Goal: Information Seeking & Learning: Check status

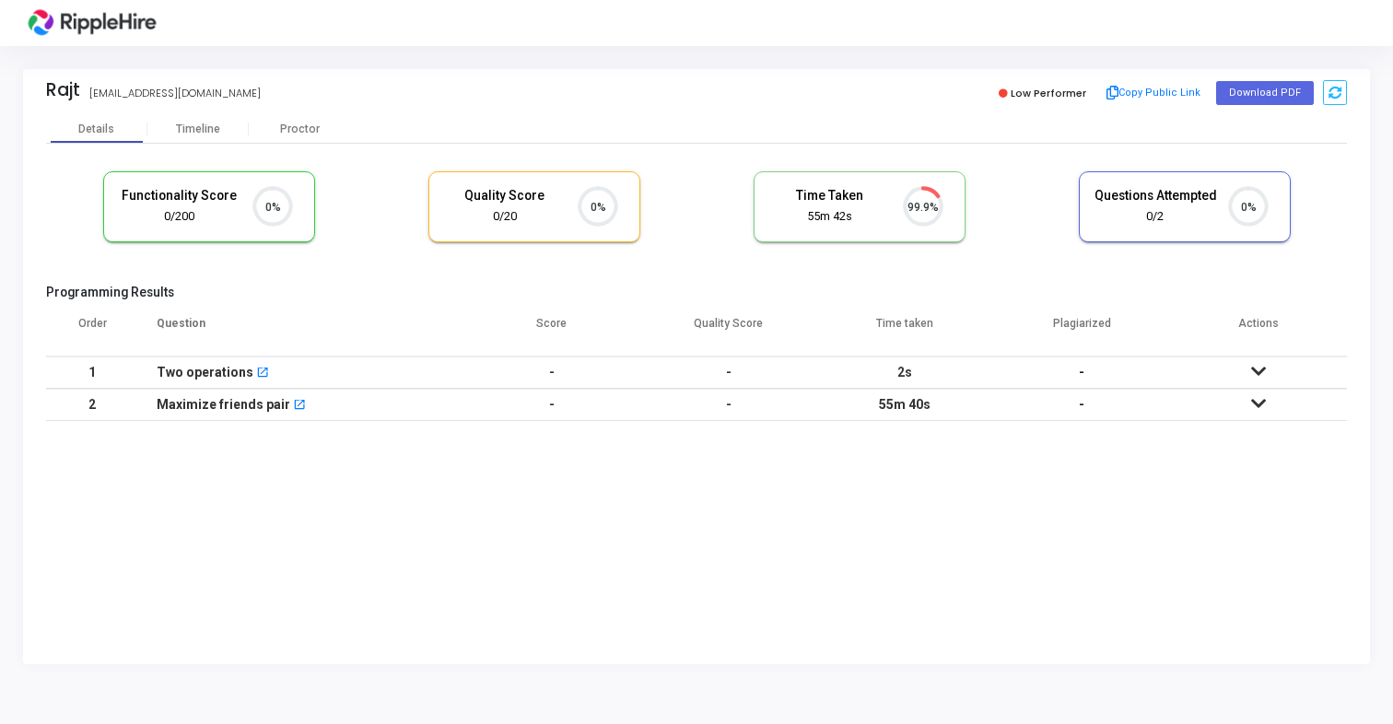
scroll to position [39, 47]
click at [207, 130] on div "Timeline" at bounding box center [198, 130] width 44 height 14
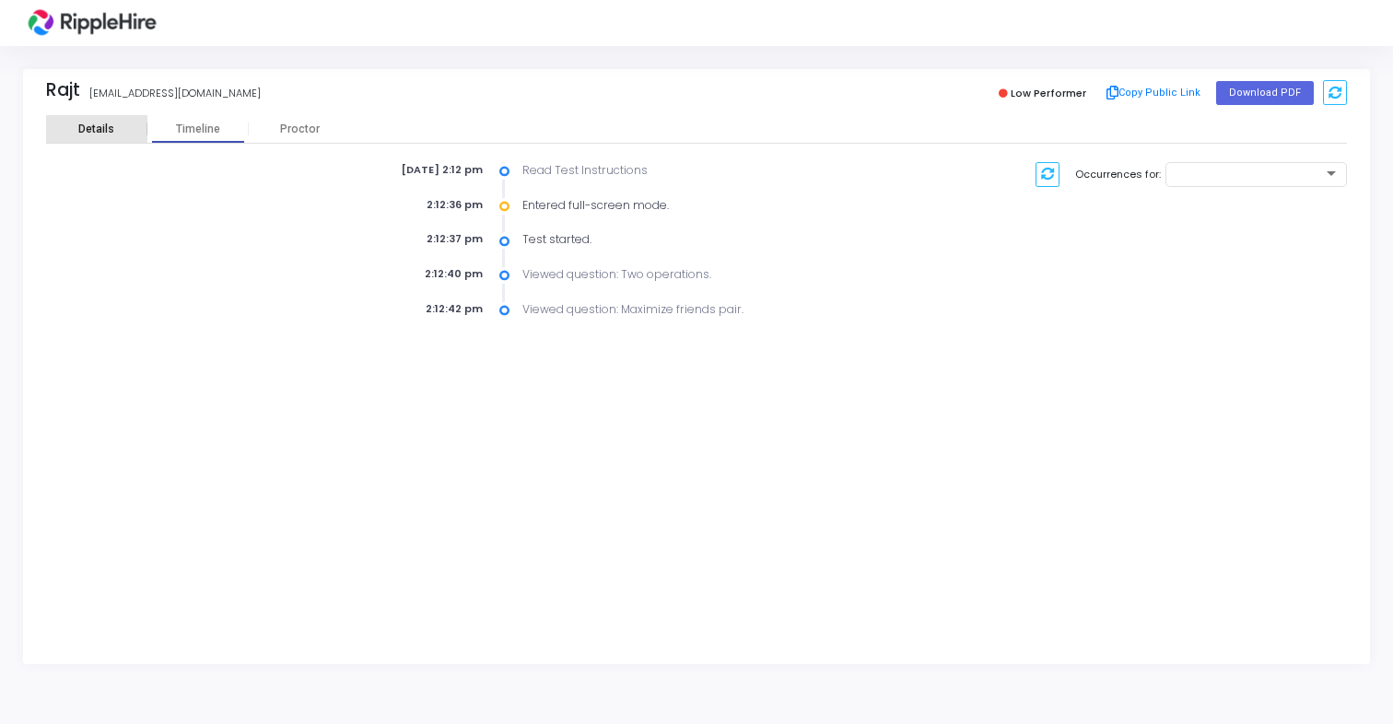
click at [100, 135] on div "Details" at bounding box center [96, 130] width 36 height 14
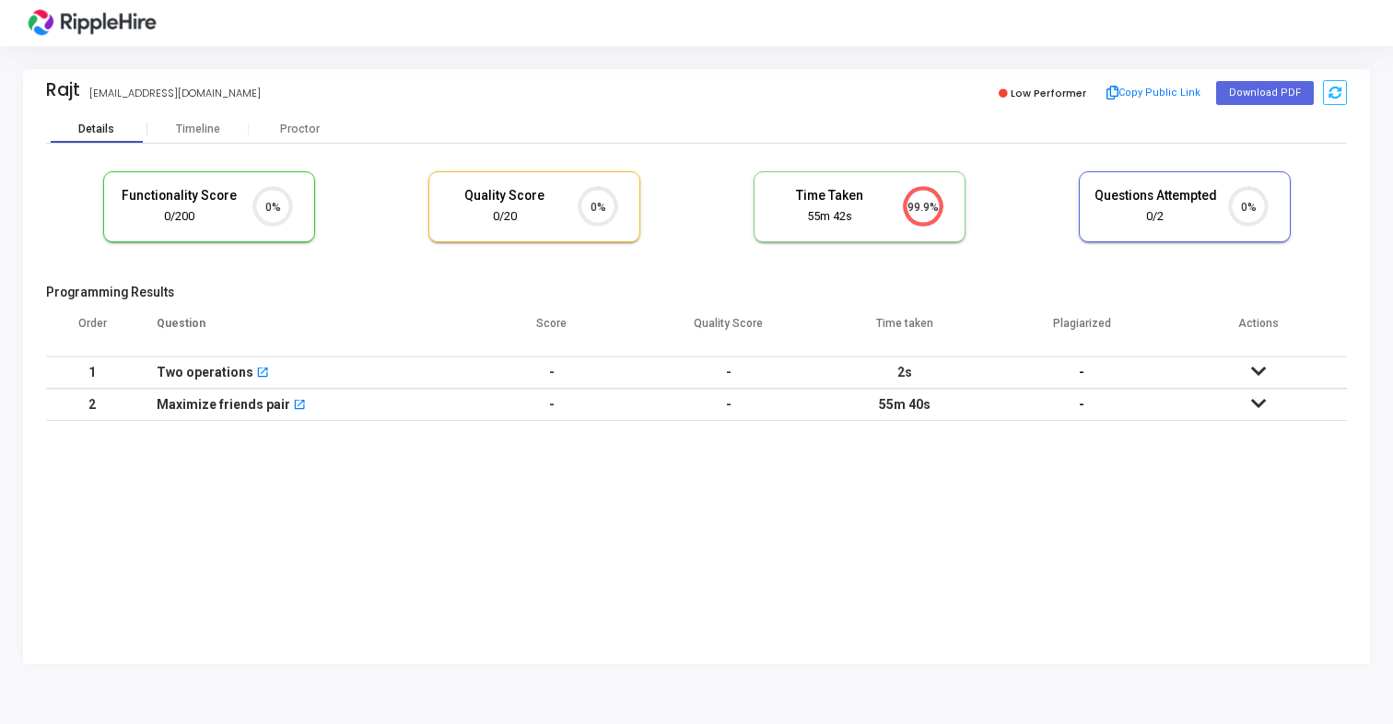
scroll to position [39, 47]
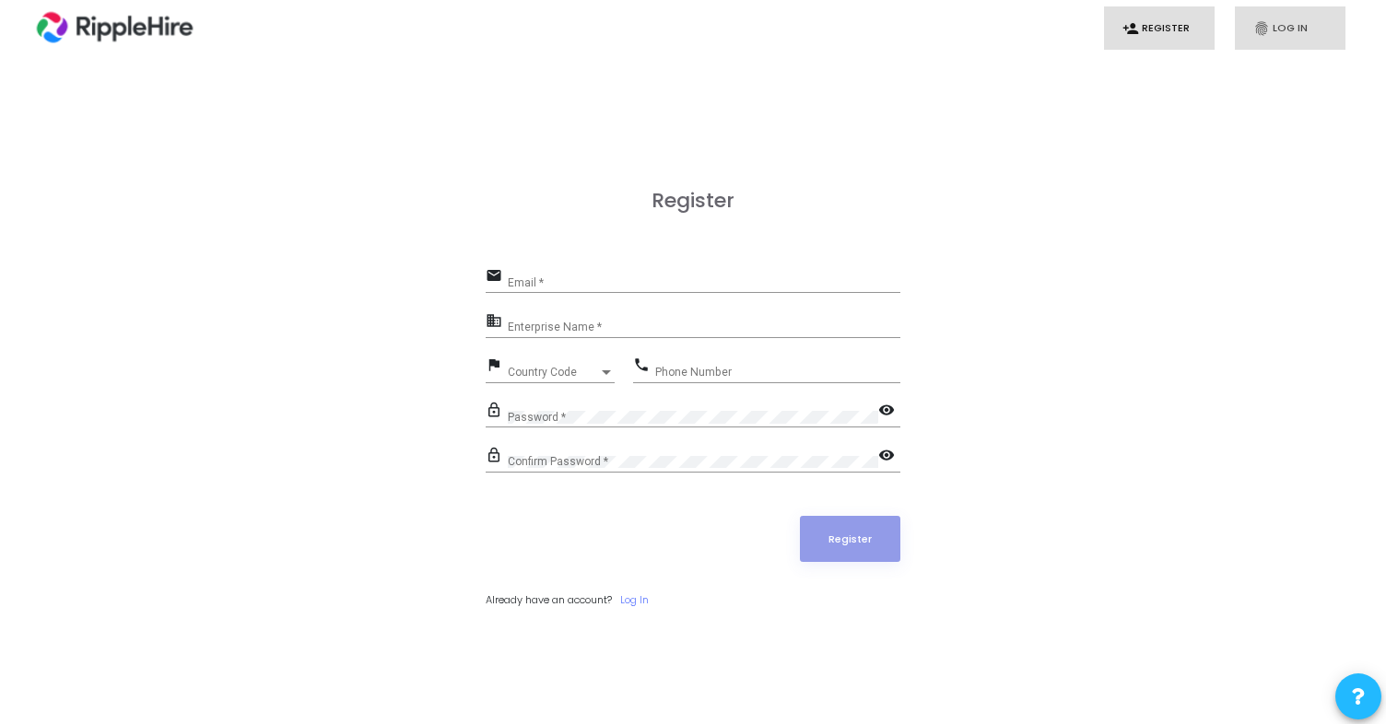
click at [1285, 34] on link "fingerprint Log In" at bounding box center [1290, 27] width 111 height 43
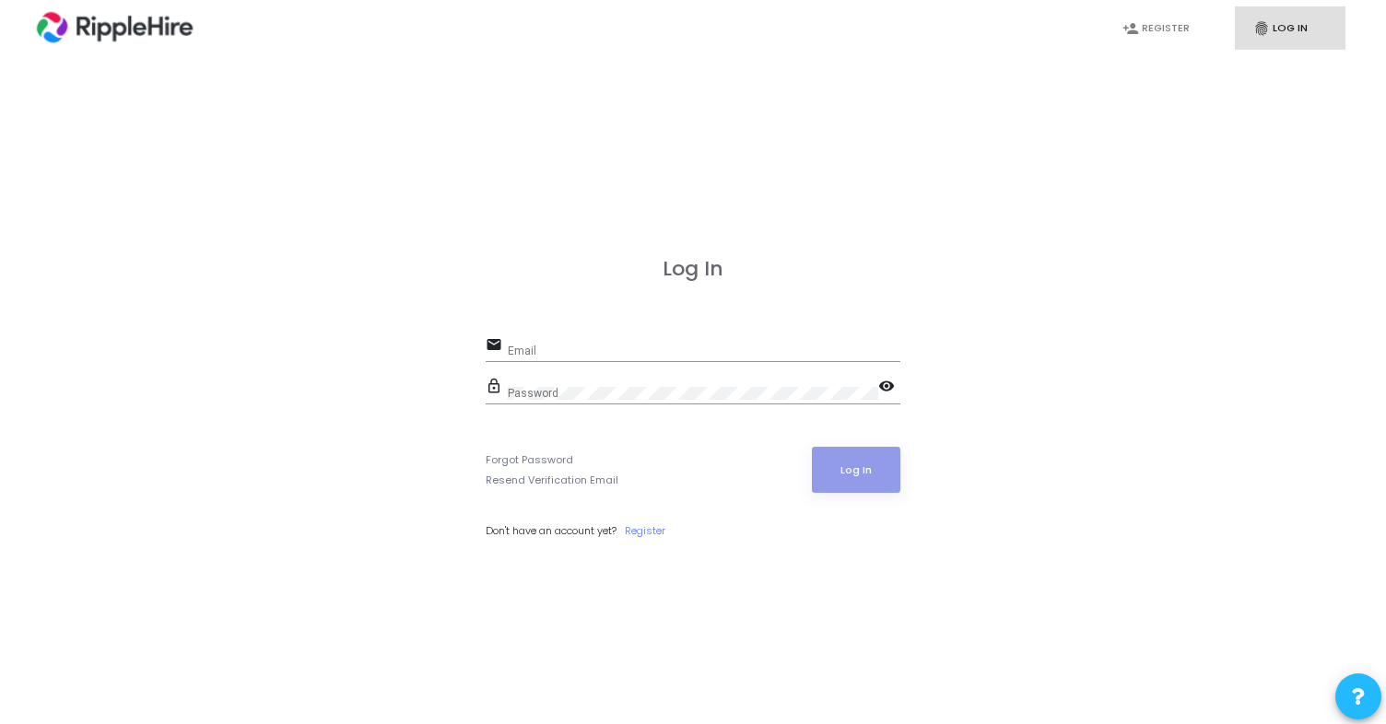
click at [605, 365] on div "email Email" at bounding box center [693, 354] width 415 height 42
click at [622, 348] on input "Email" at bounding box center [704, 351] width 393 height 13
type input "admin.ripplehire@codejudge.io"
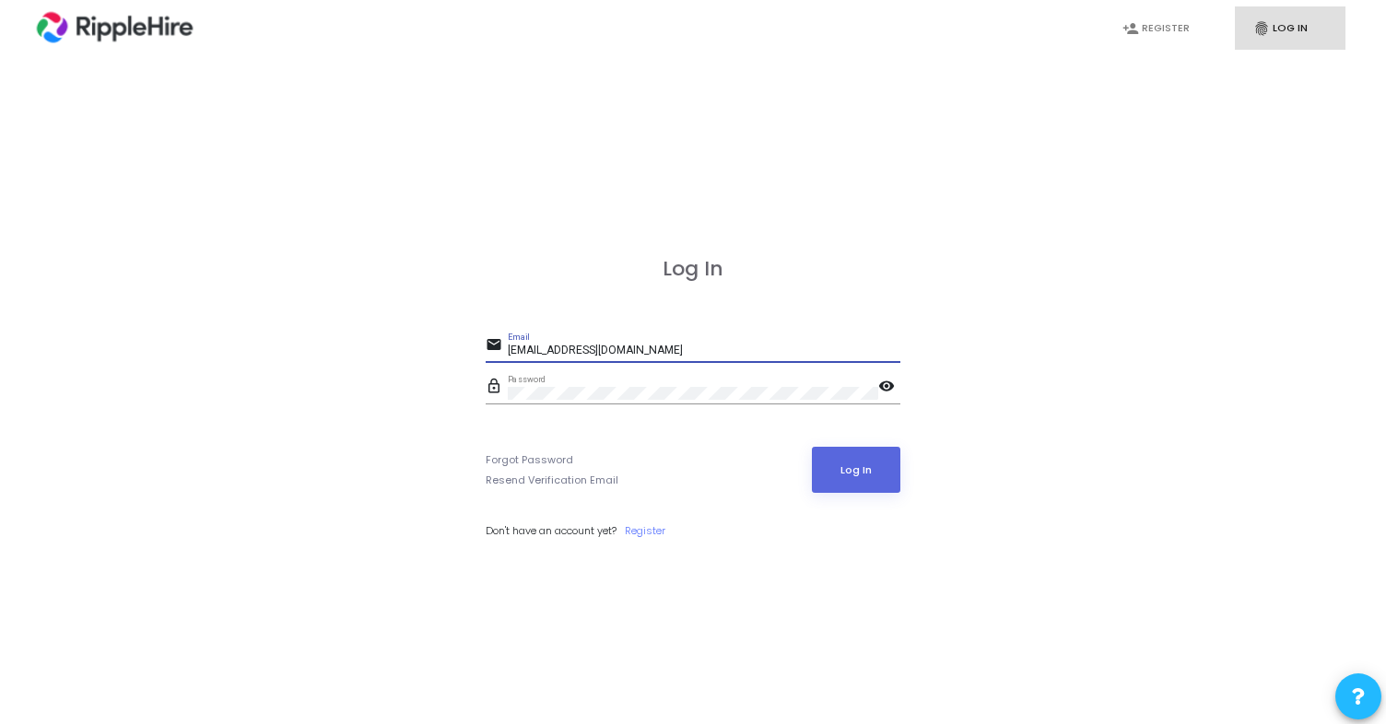
click at [812, 447] on button "Log In" at bounding box center [856, 470] width 89 height 46
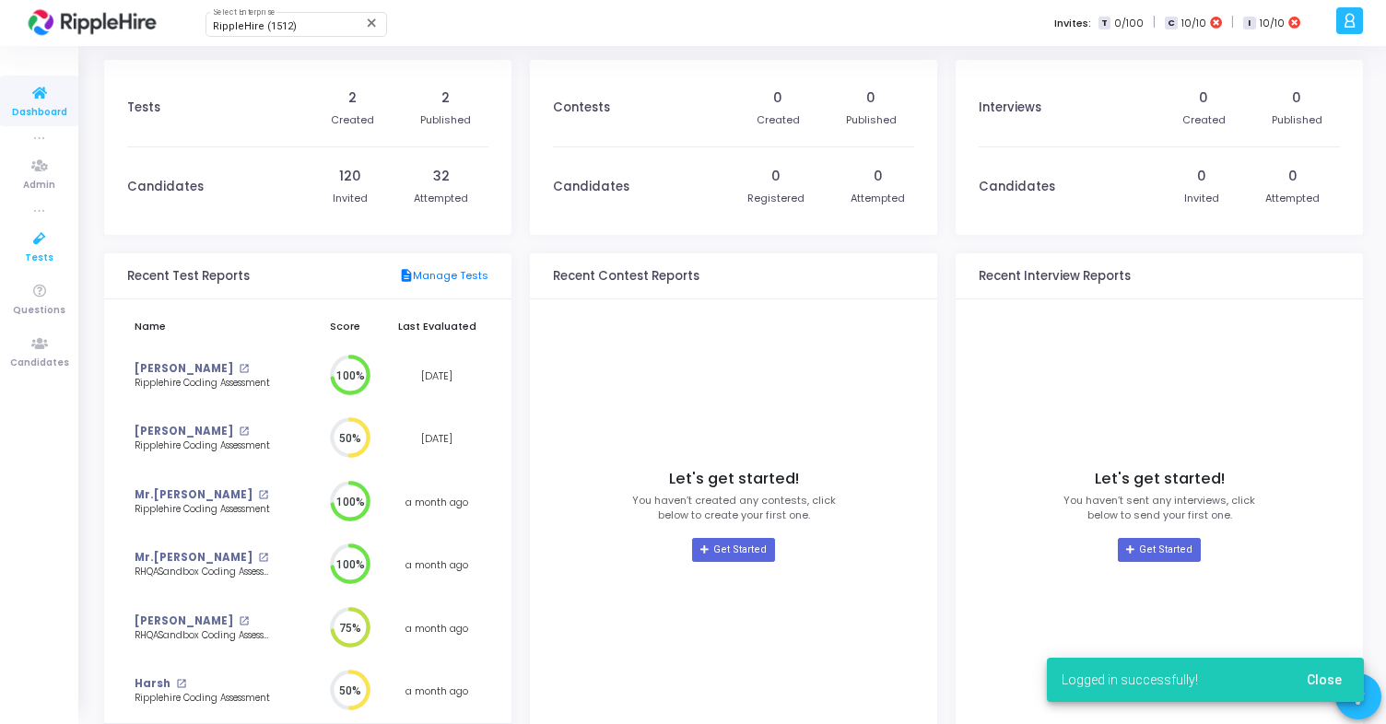
click at [37, 244] on icon at bounding box center [39, 239] width 39 height 23
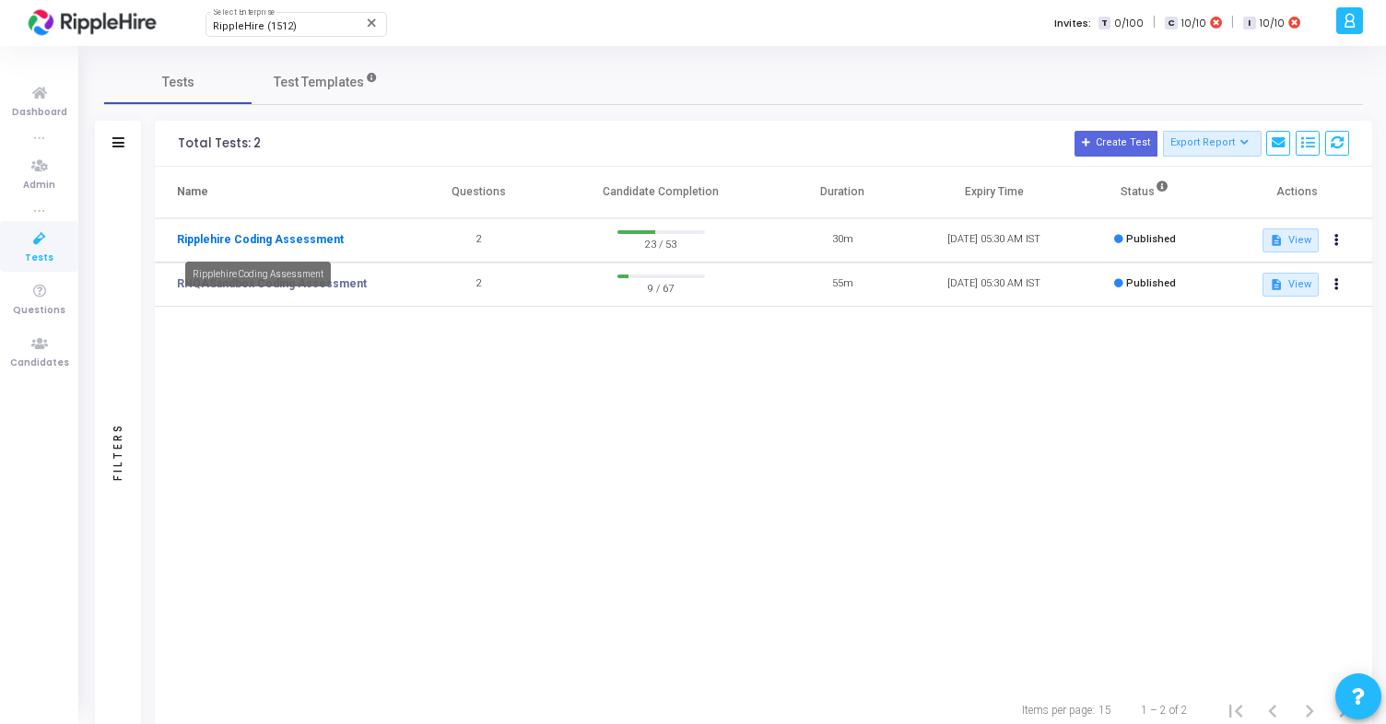
click at [277, 239] on link "Ripplehire Coding Assessment" at bounding box center [260, 239] width 167 height 17
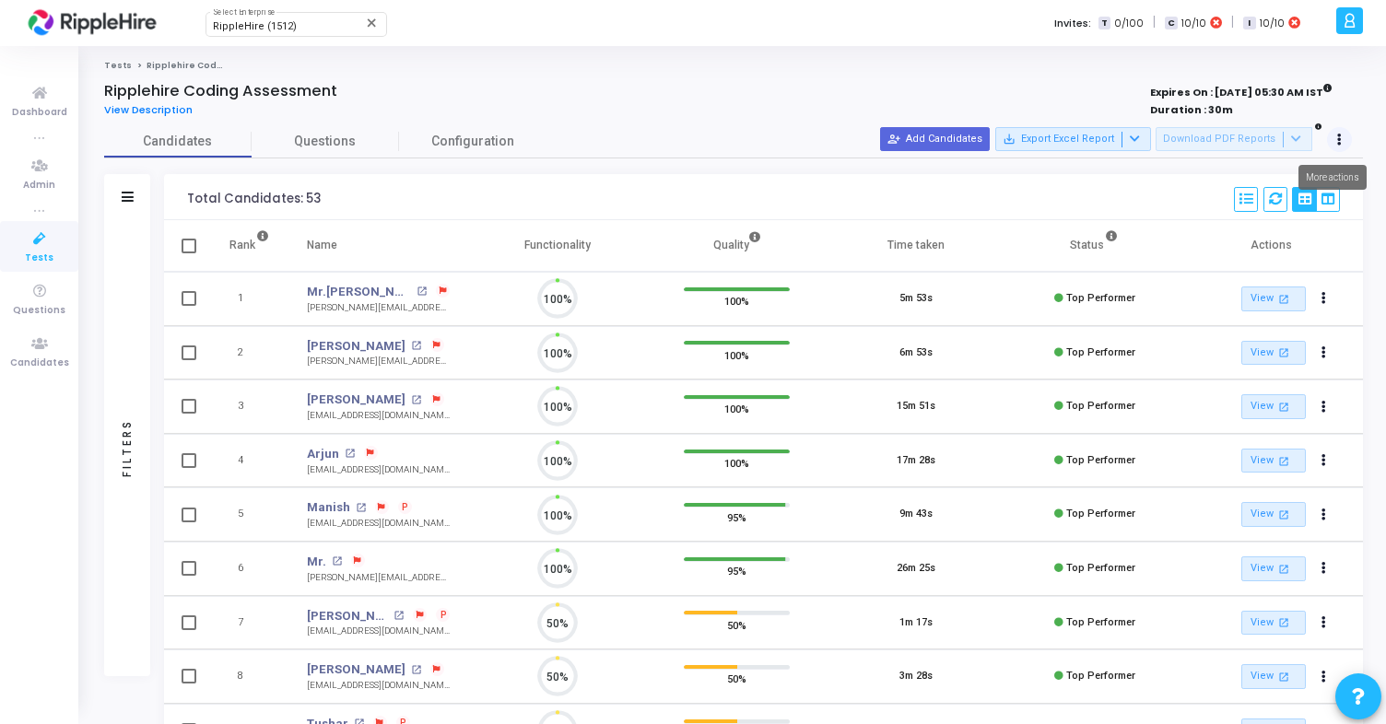
scroll to position [39, 47]
click at [1336, 137] on button at bounding box center [1340, 140] width 26 height 26
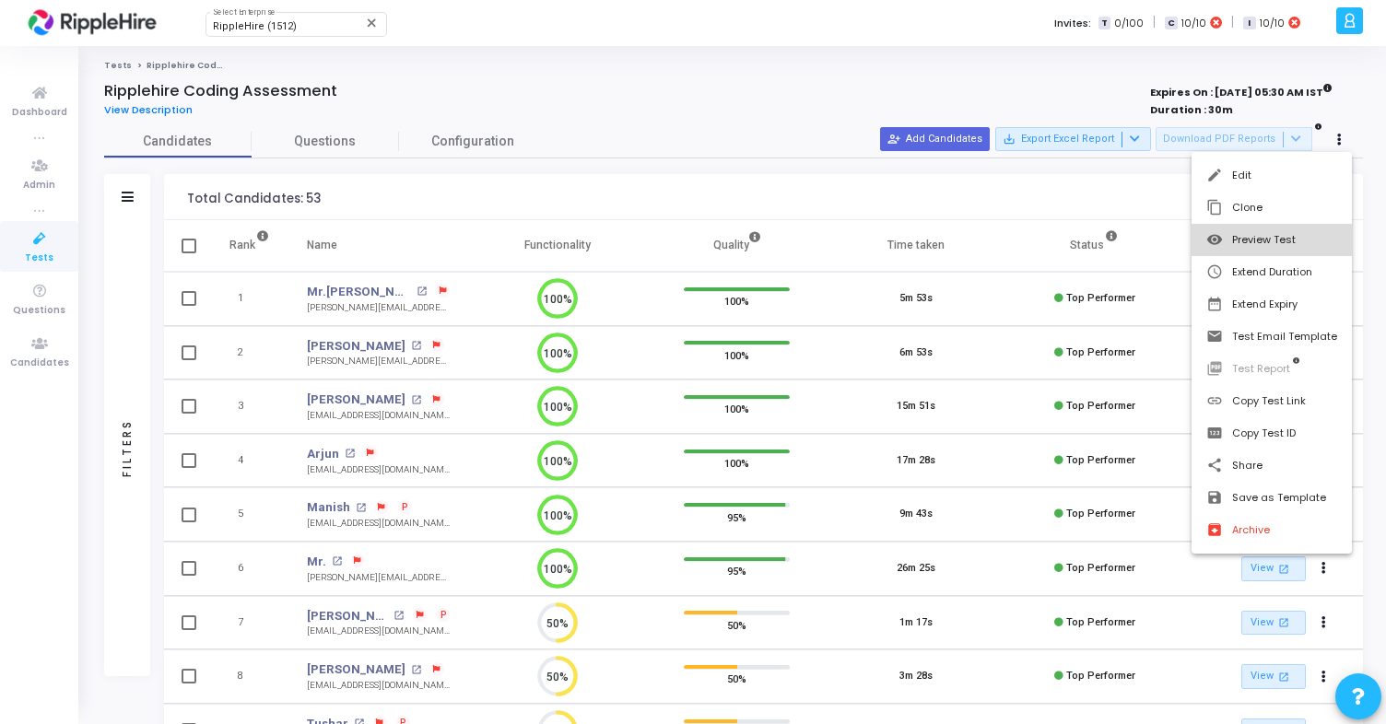
click at [1277, 235] on button "visibility Preview Test" at bounding box center [1272, 240] width 160 height 32
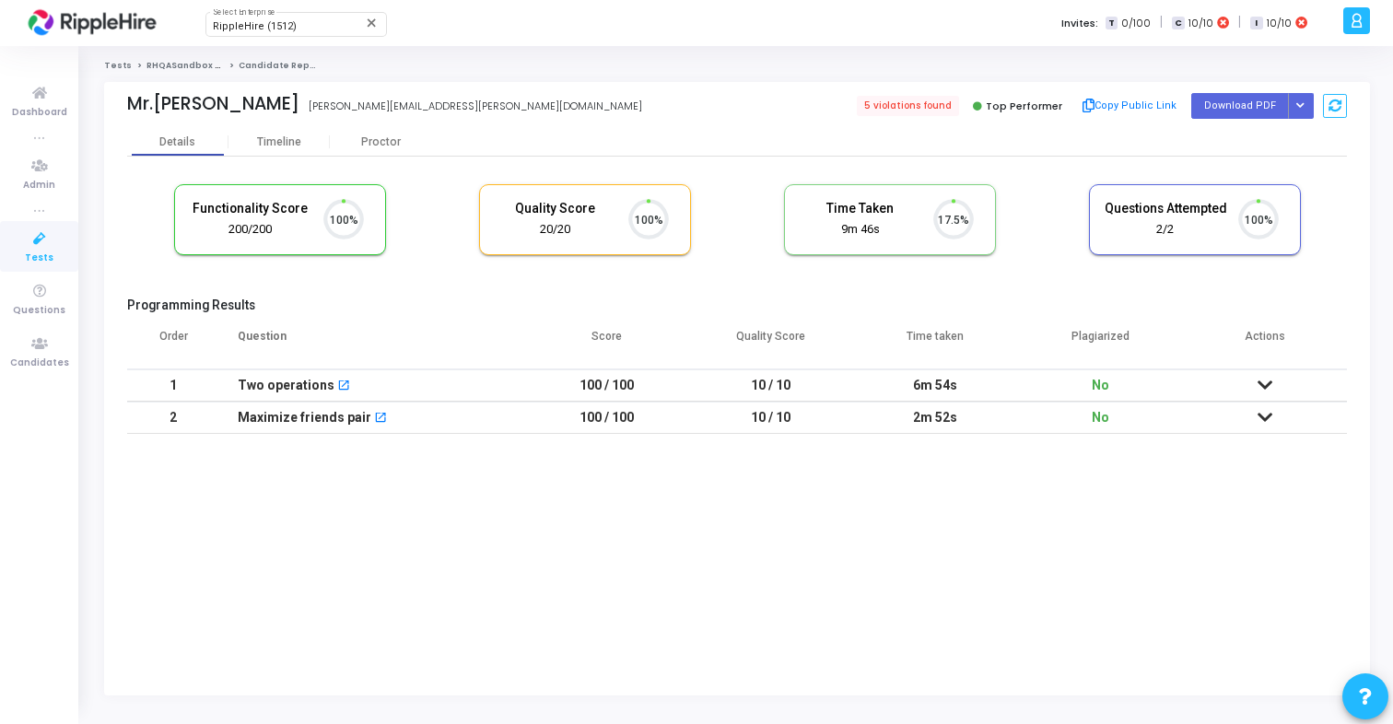
scroll to position [39, 47]
click at [1252, 107] on button "Download PDF" at bounding box center [1241, 105] width 98 height 25
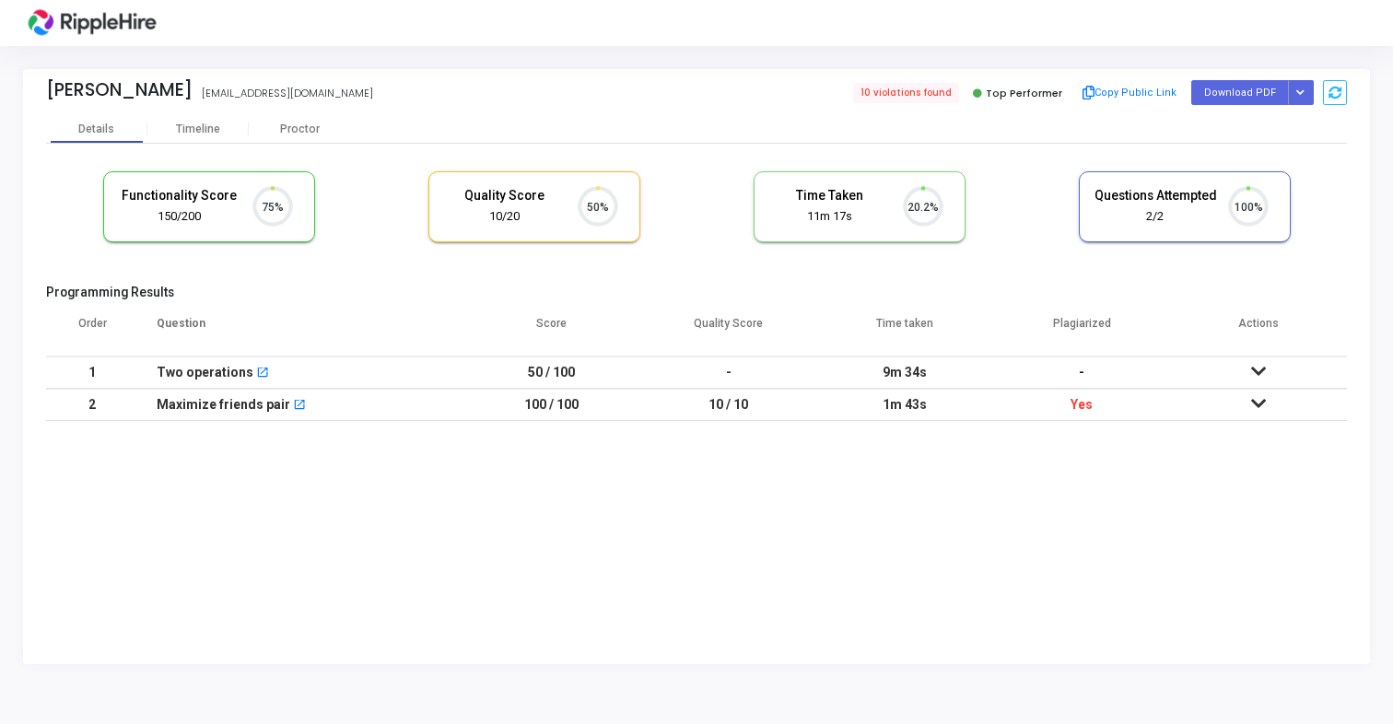
scroll to position [39, 47]
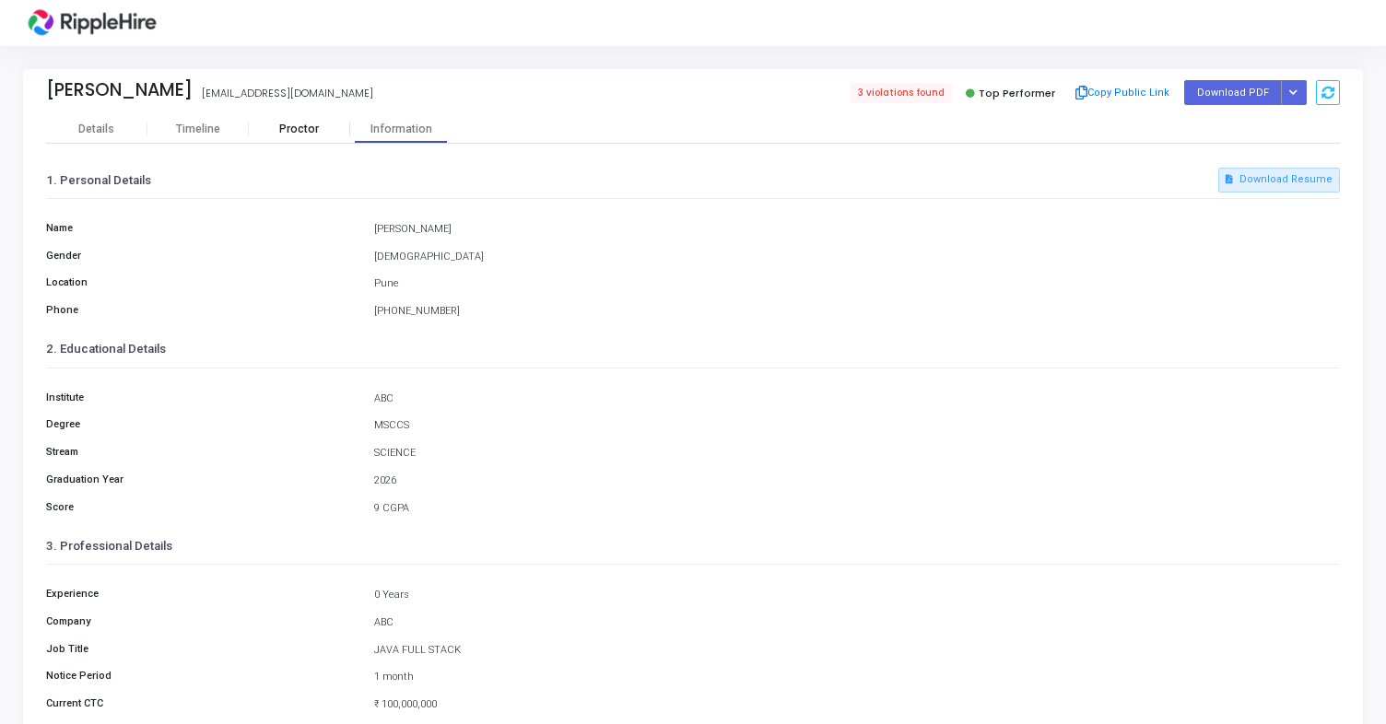
click at [305, 123] on div "Proctor" at bounding box center [299, 130] width 101 height 14
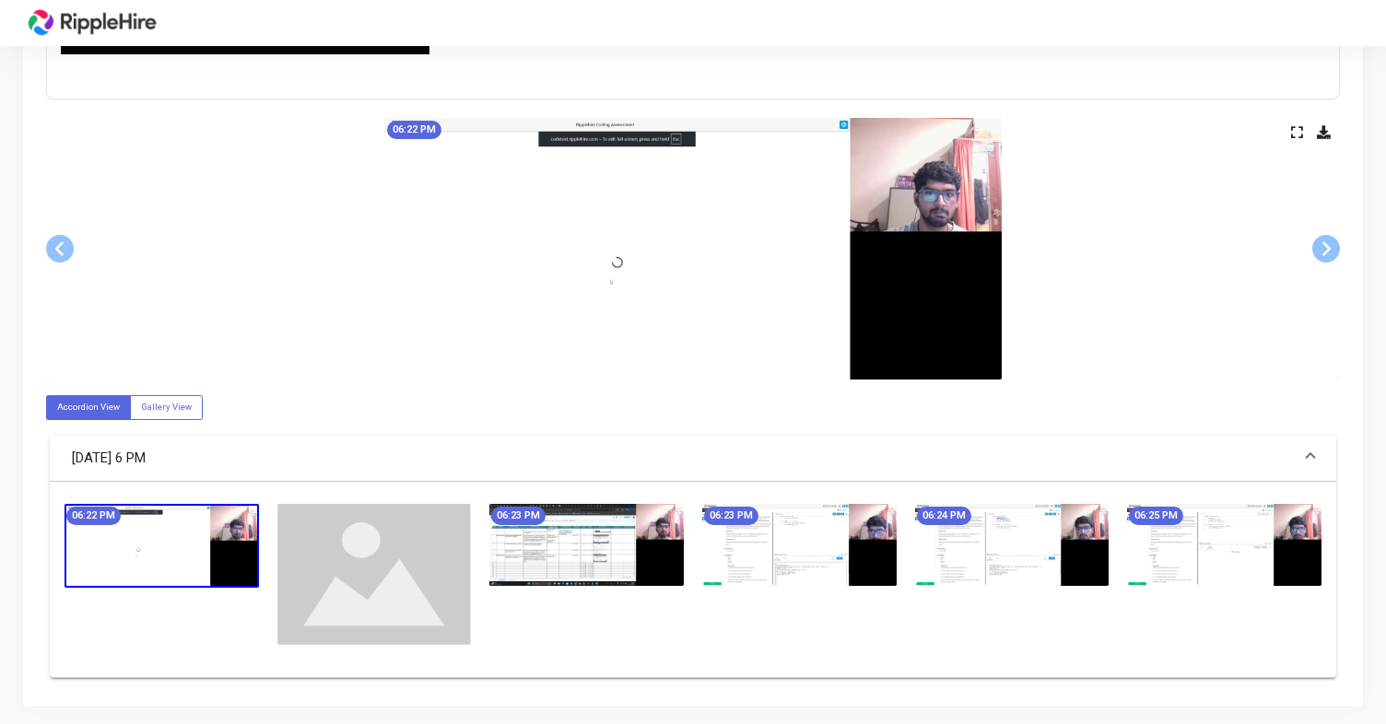
scroll to position [722, 0]
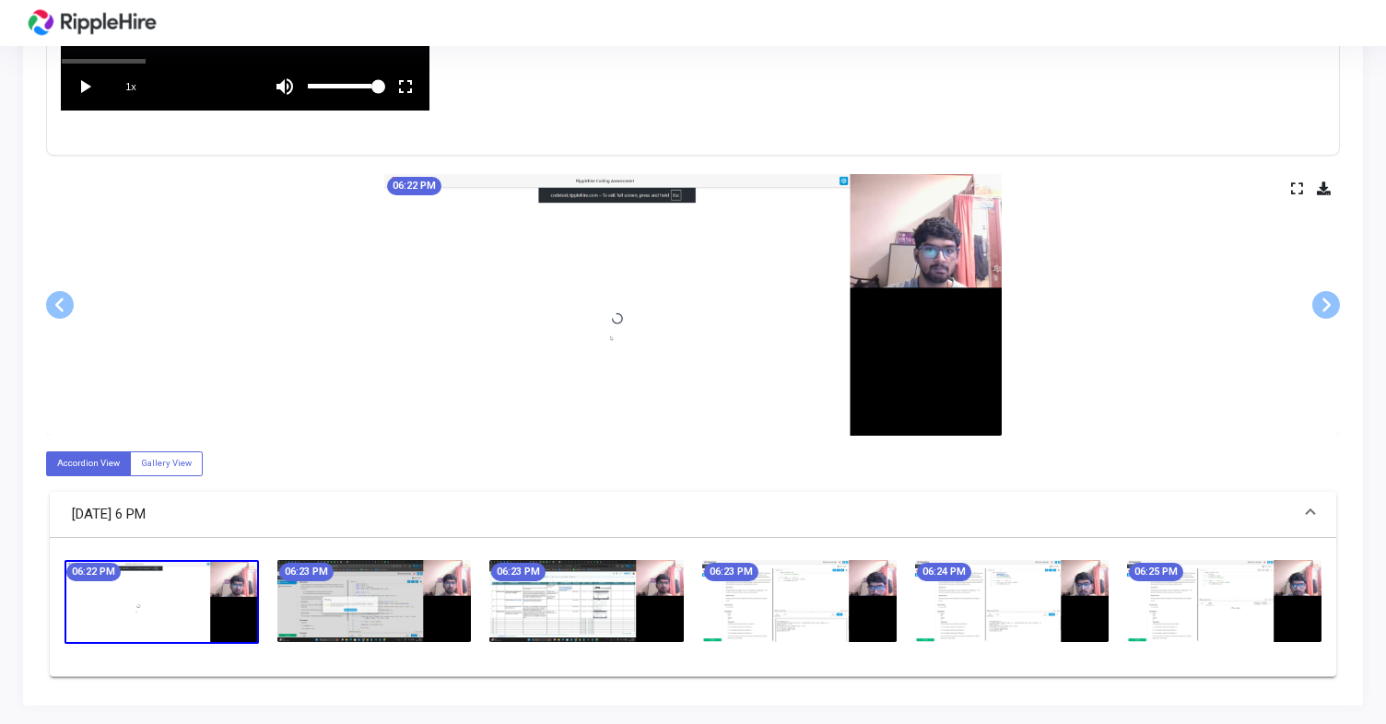
click at [578, 664] on div "06:22 PM 06:23 PM 06:23 PM 06:23 PM 06:24 PM 06:25 PM" at bounding box center [693, 607] width 1286 height 139
click at [367, 602] on img at bounding box center [374, 601] width 194 height 82
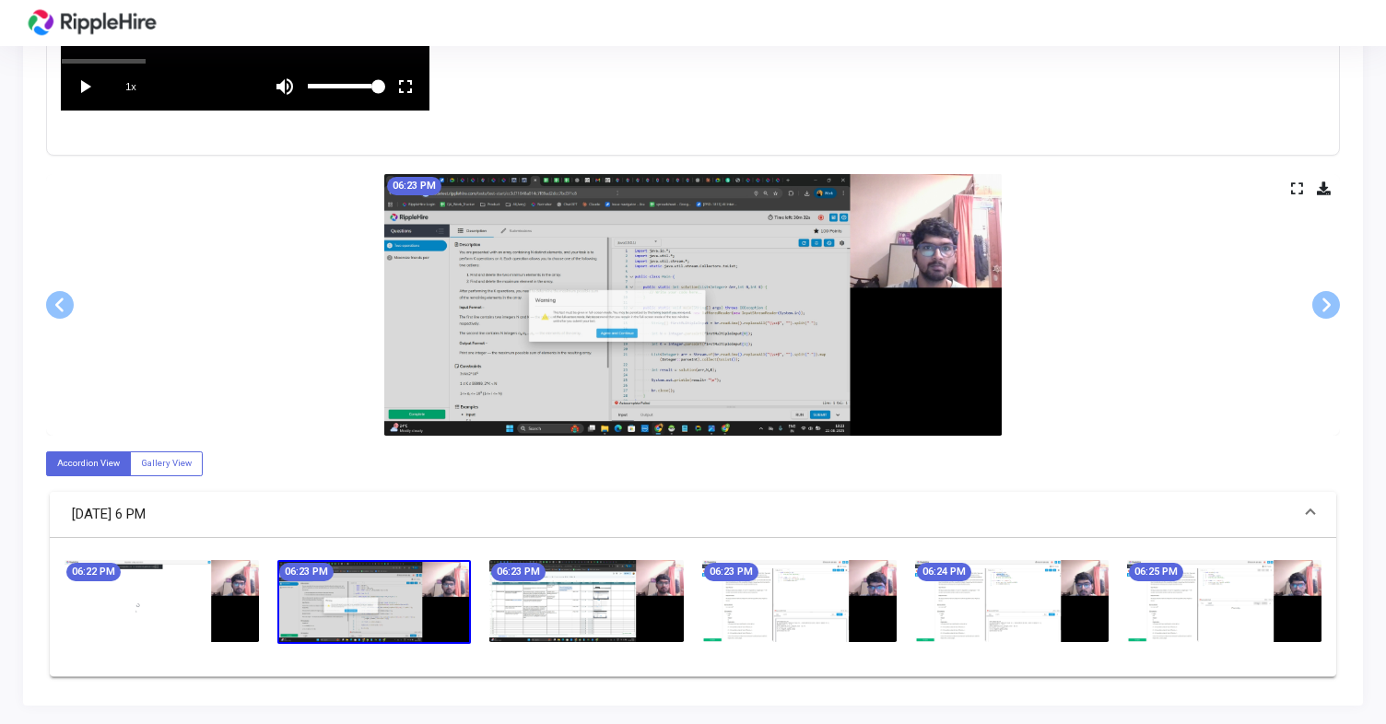
click at [570, 613] on img at bounding box center [586, 601] width 194 height 82
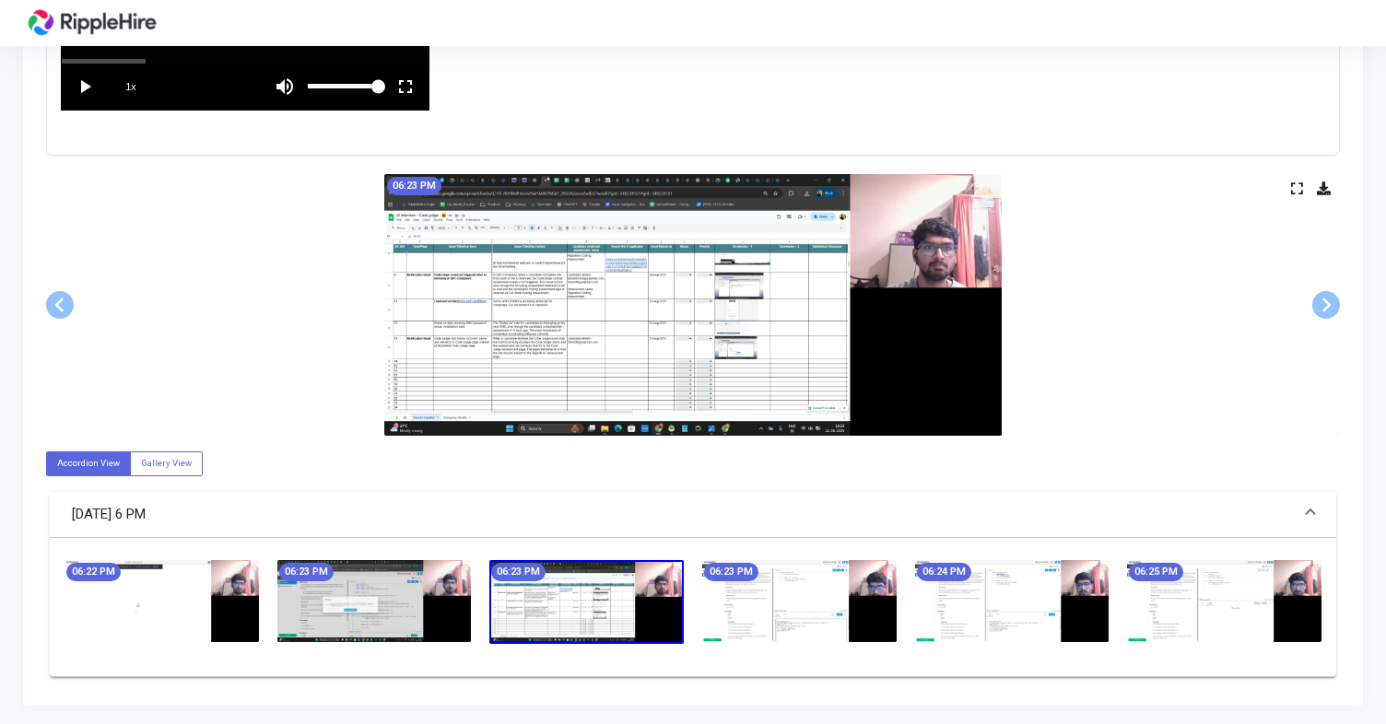
click at [761, 606] on img at bounding box center [799, 601] width 194 height 82
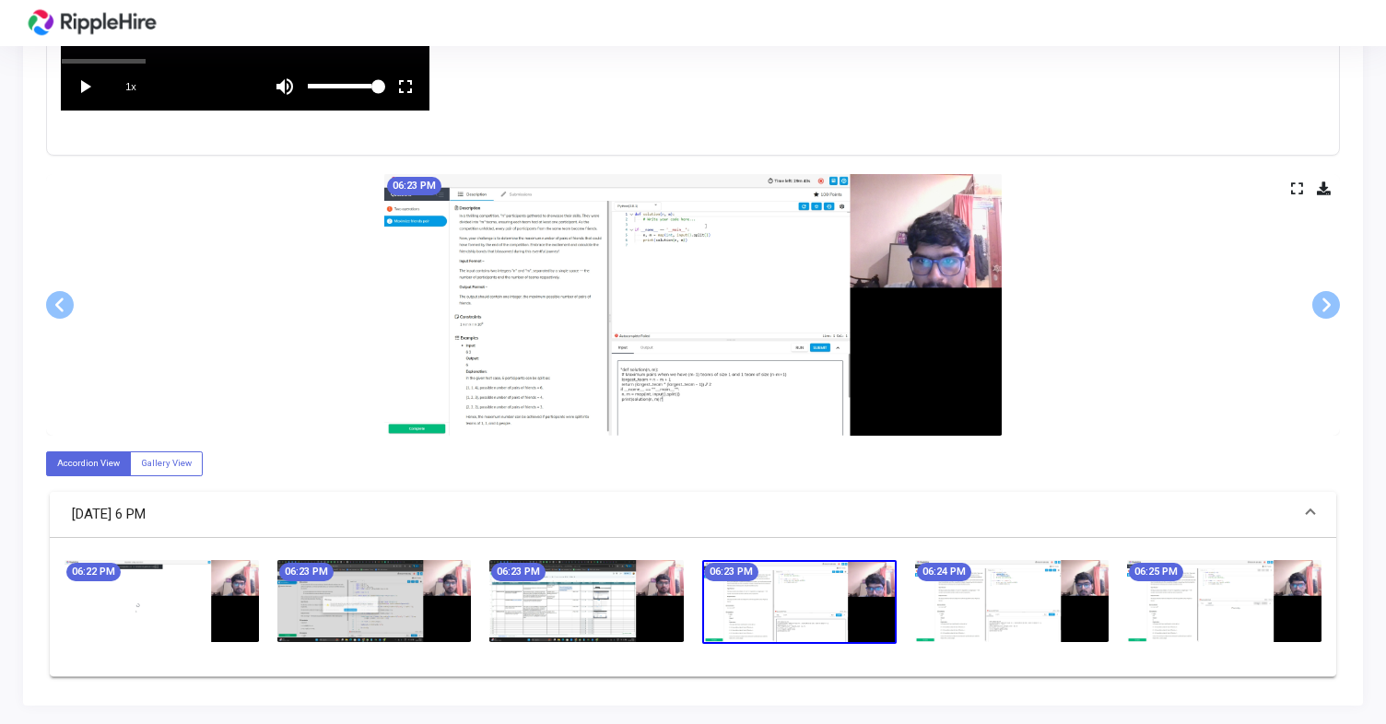
click at [946, 620] on img at bounding box center [1012, 601] width 194 height 82
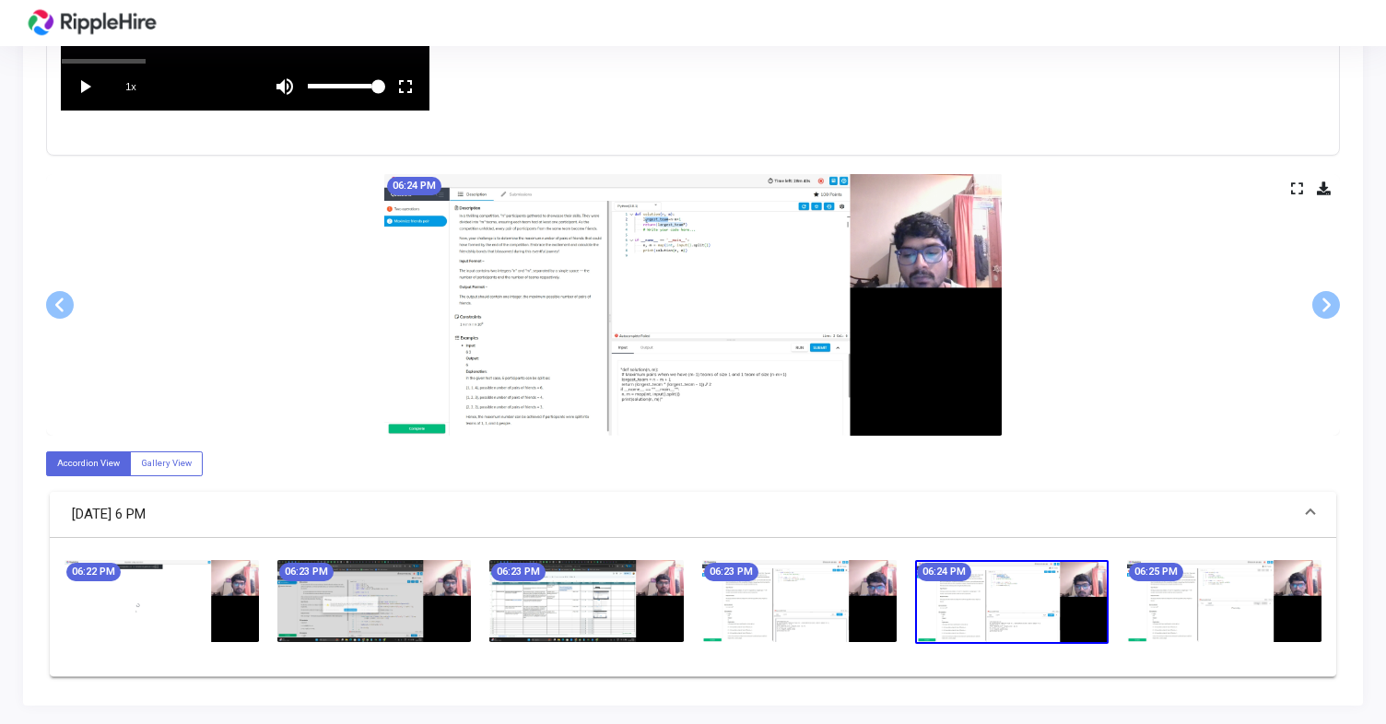
click at [1070, 616] on img at bounding box center [1012, 602] width 194 height 85
click at [1246, 616] on img at bounding box center [1224, 601] width 194 height 82
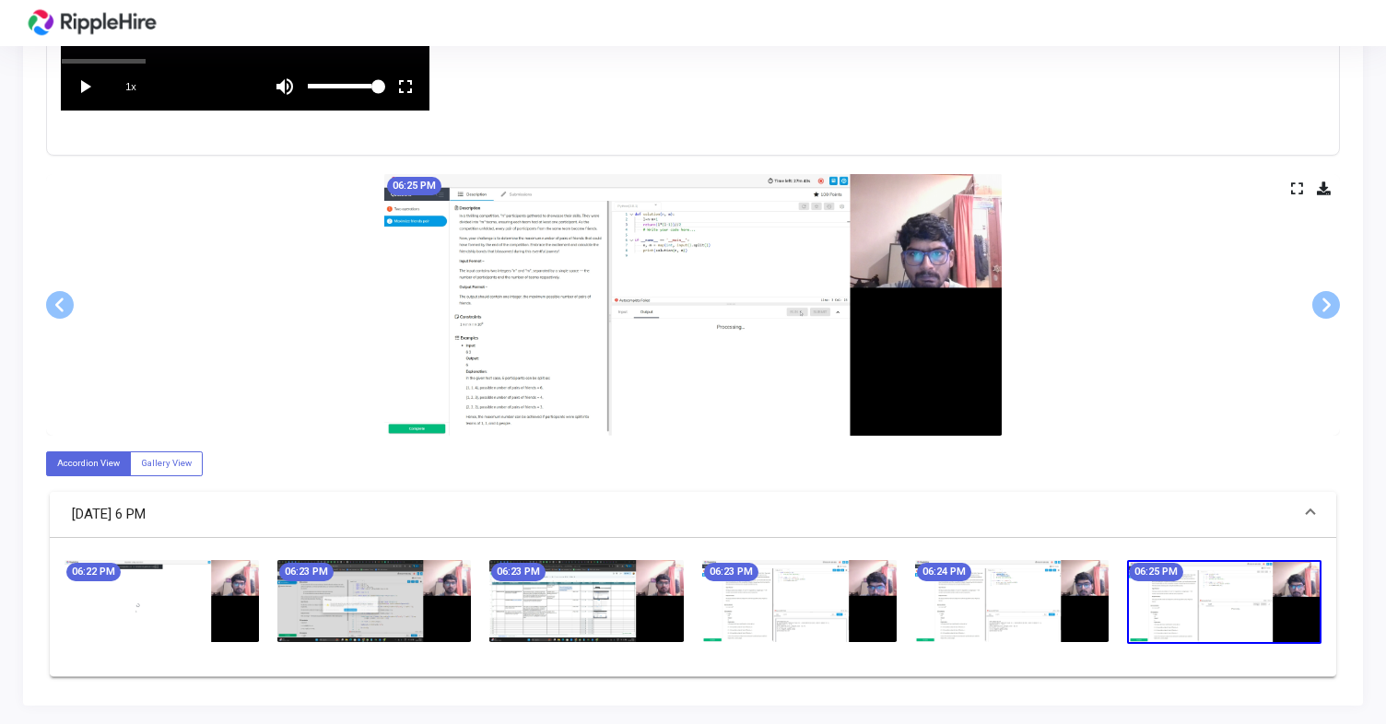
click at [147, 608] on img at bounding box center [162, 601] width 194 height 82
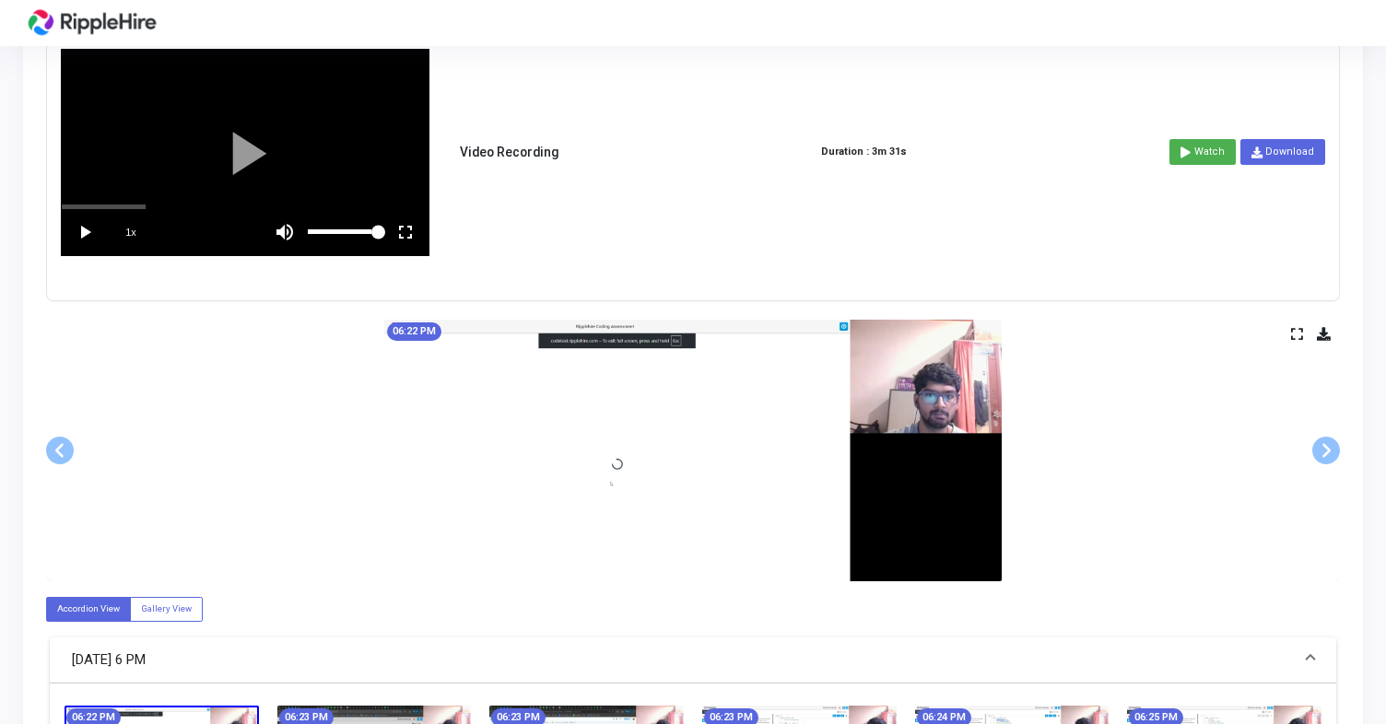
scroll to position [0, 0]
